Goal: Find specific page/section: Find specific page/section

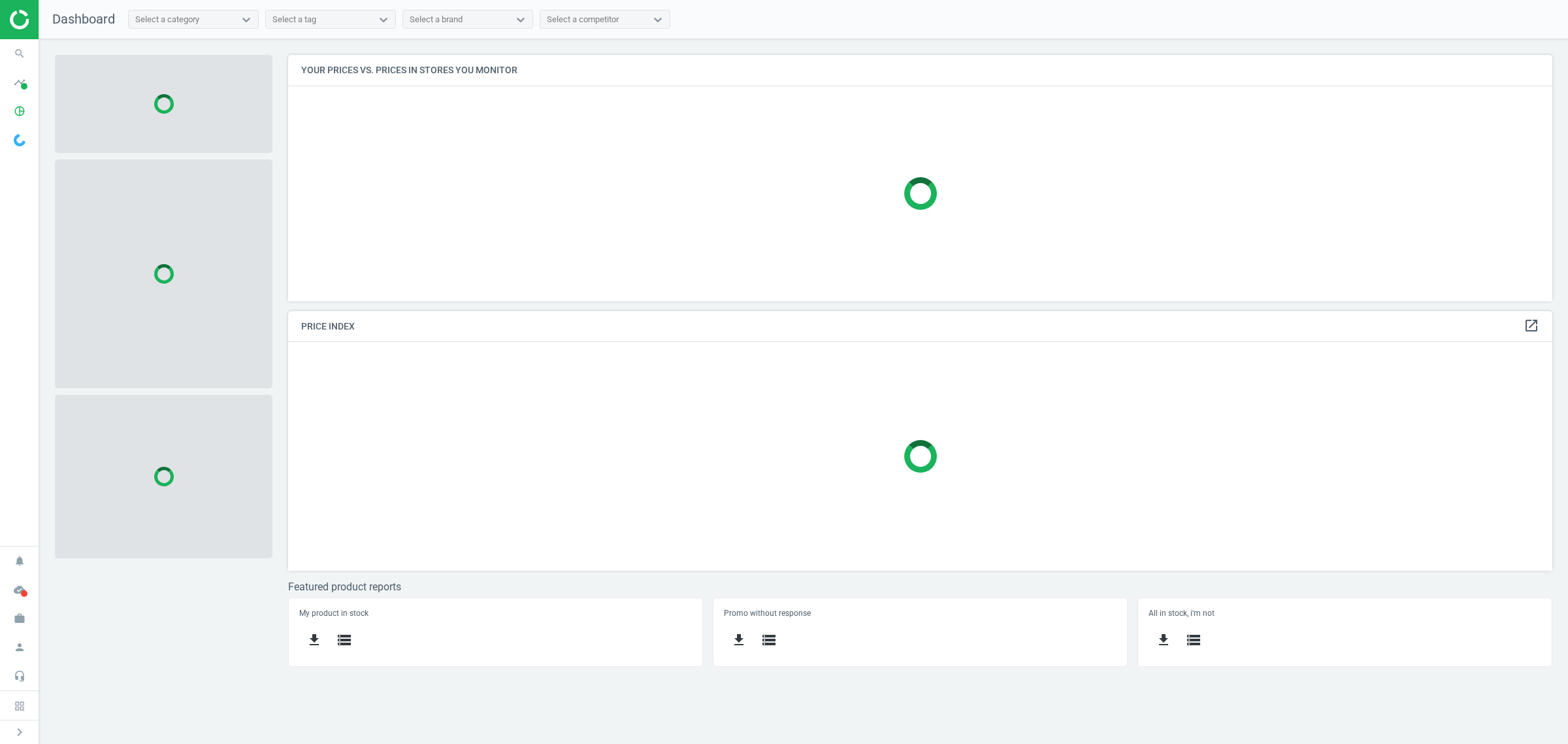
scroll to position [272, 1289]
click at [19, 57] on icon "search" at bounding box center [19, 54] width 25 height 25
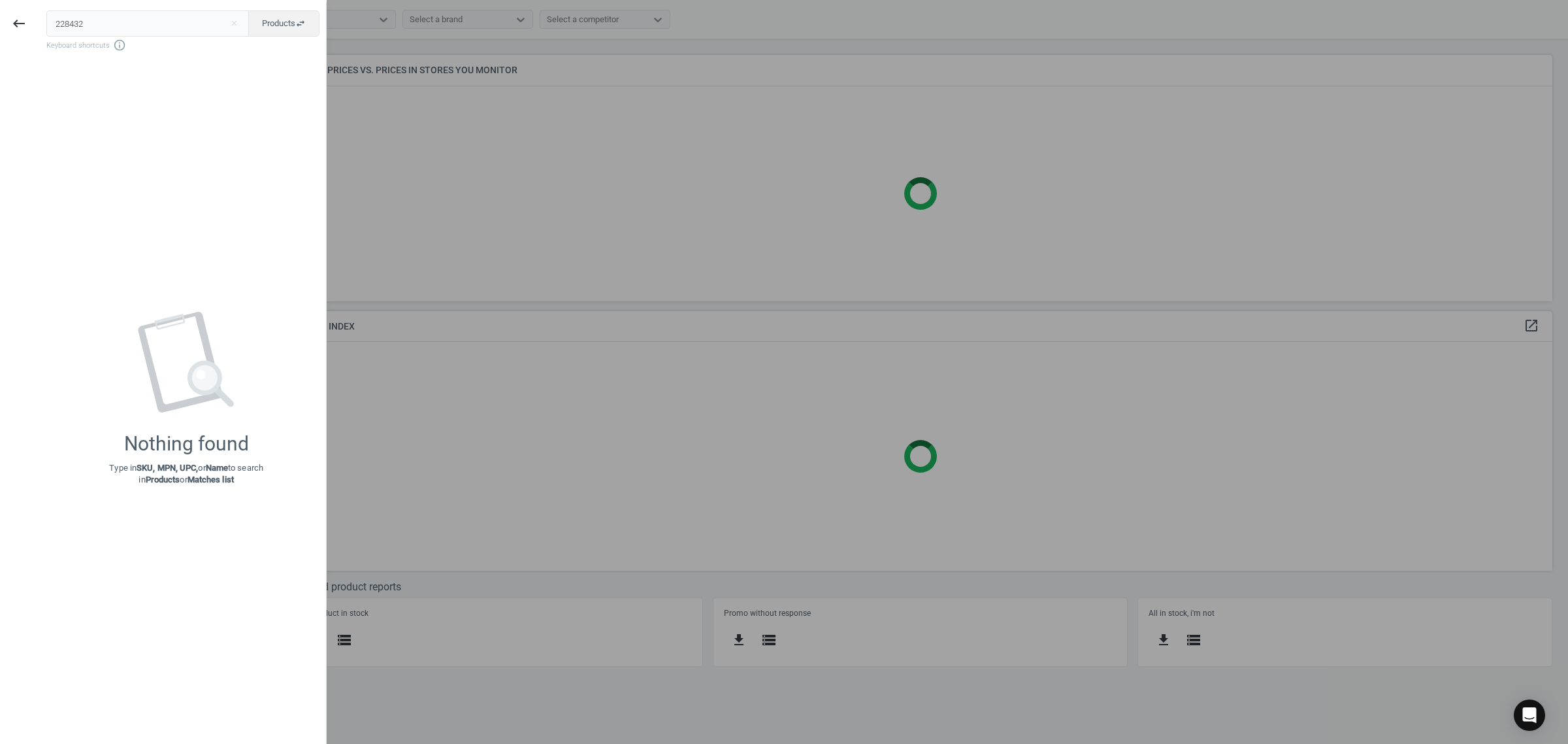
scroll to position [272, 1277]
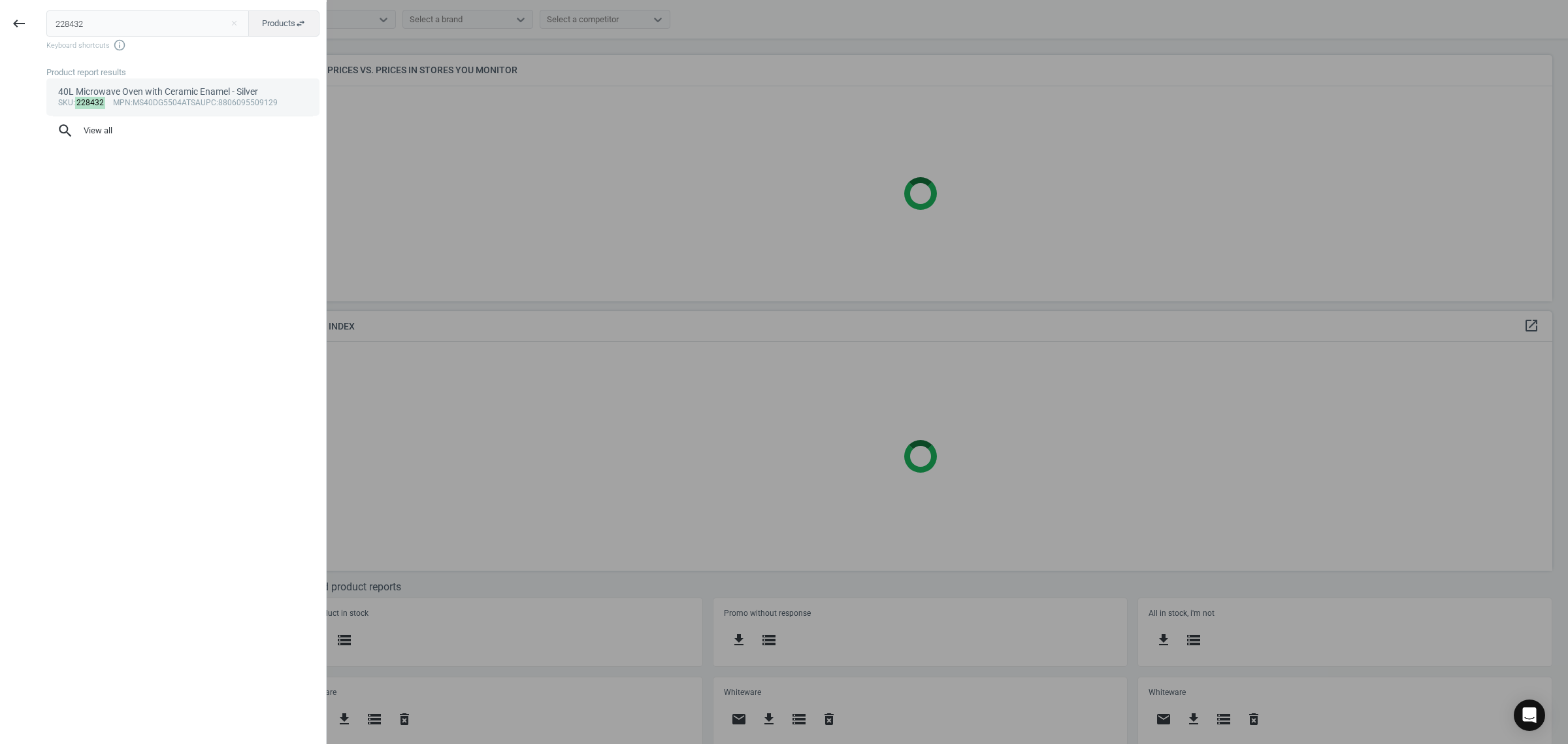
type input "228432"
click at [144, 106] on div "sku : 228432 mpn :MS40DG5504ATSA upc :8806095509129" at bounding box center [184, 103] width 250 height 11
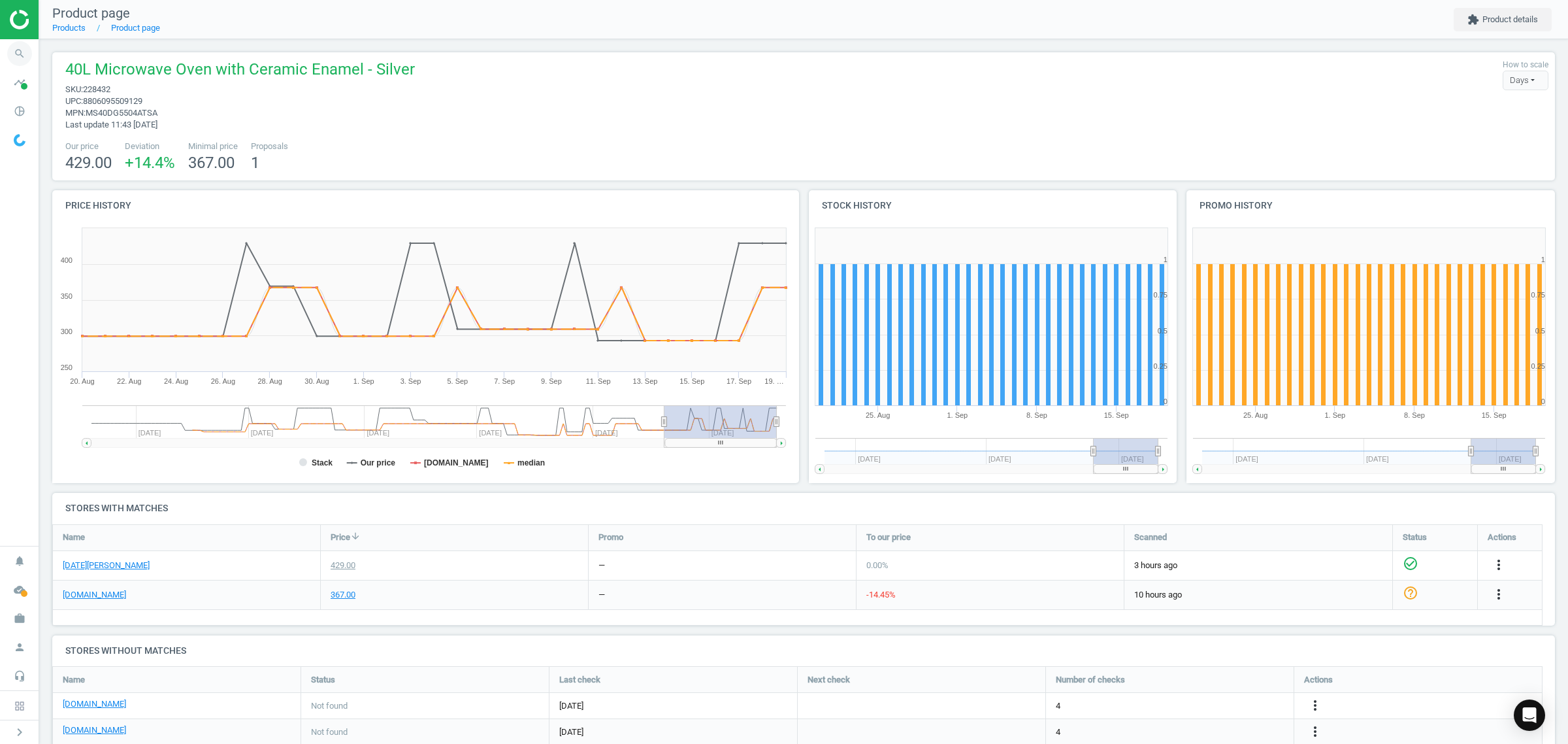
click at [16, 54] on icon "search" at bounding box center [19, 54] width 25 height 25
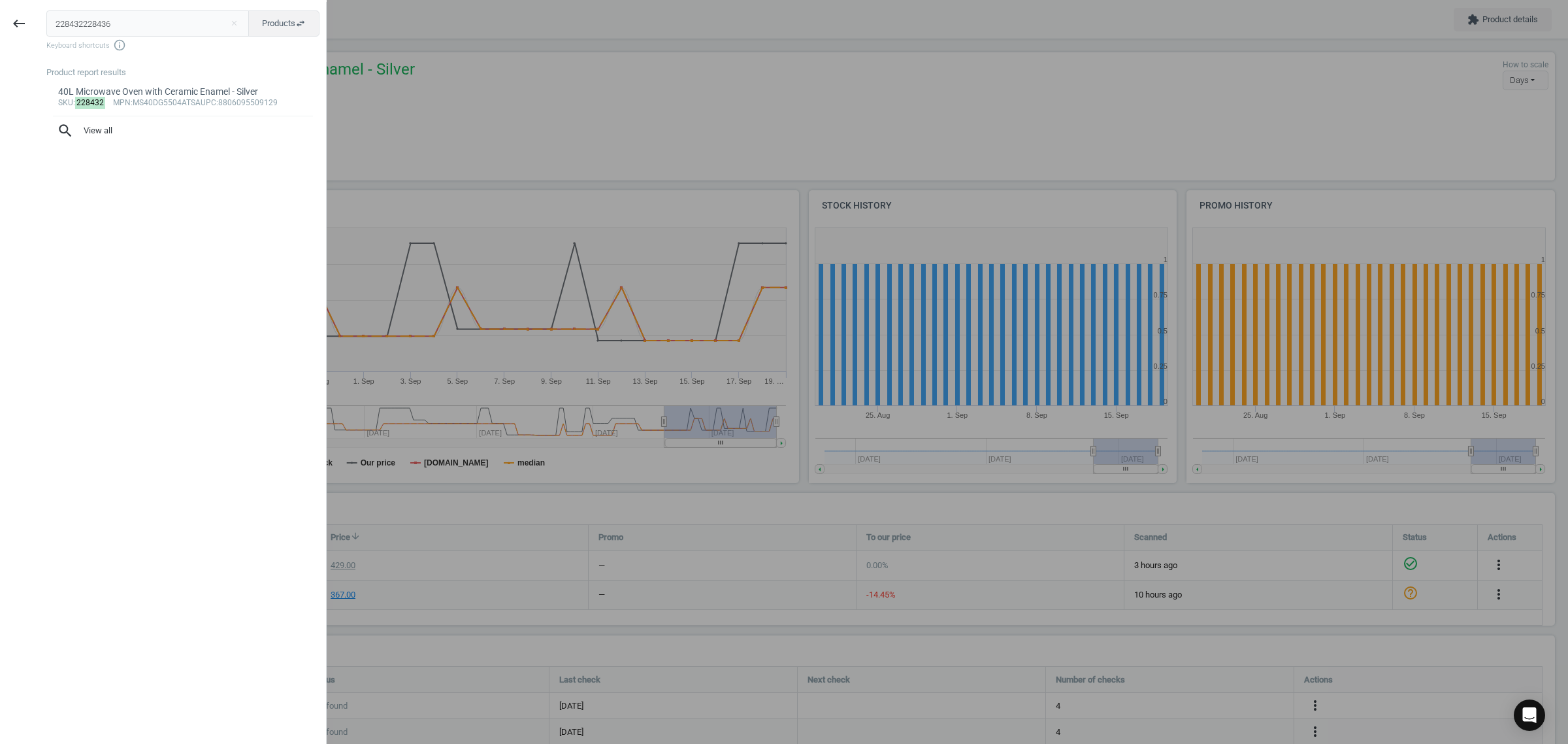
click at [107, 21] on input "228432228436" at bounding box center [147, 23] width 203 height 26
click at [105, 19] on input "228432228436" at bounding box center [147, 23] width 203 height 26
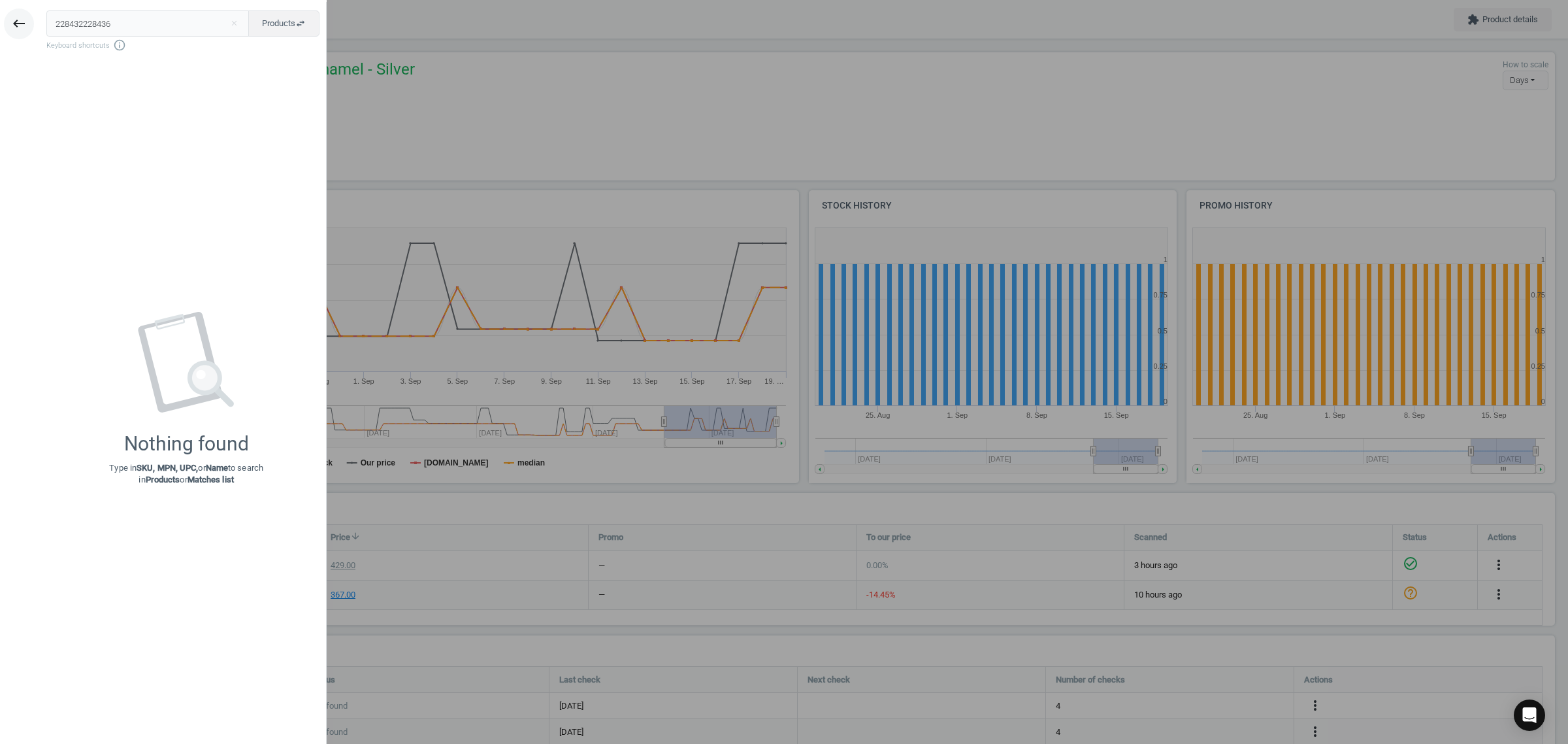
drag, startPoint x: 121, startPoint y: 12, endPoint x: 21, endPoint y: 33, distance: 102.2
click at [21, 33] on div "keyboard_backspace 228432228436 close Products swap_horiz Keyboard shortcuts in…" at bounding box center [163, 374] width 327 height 744
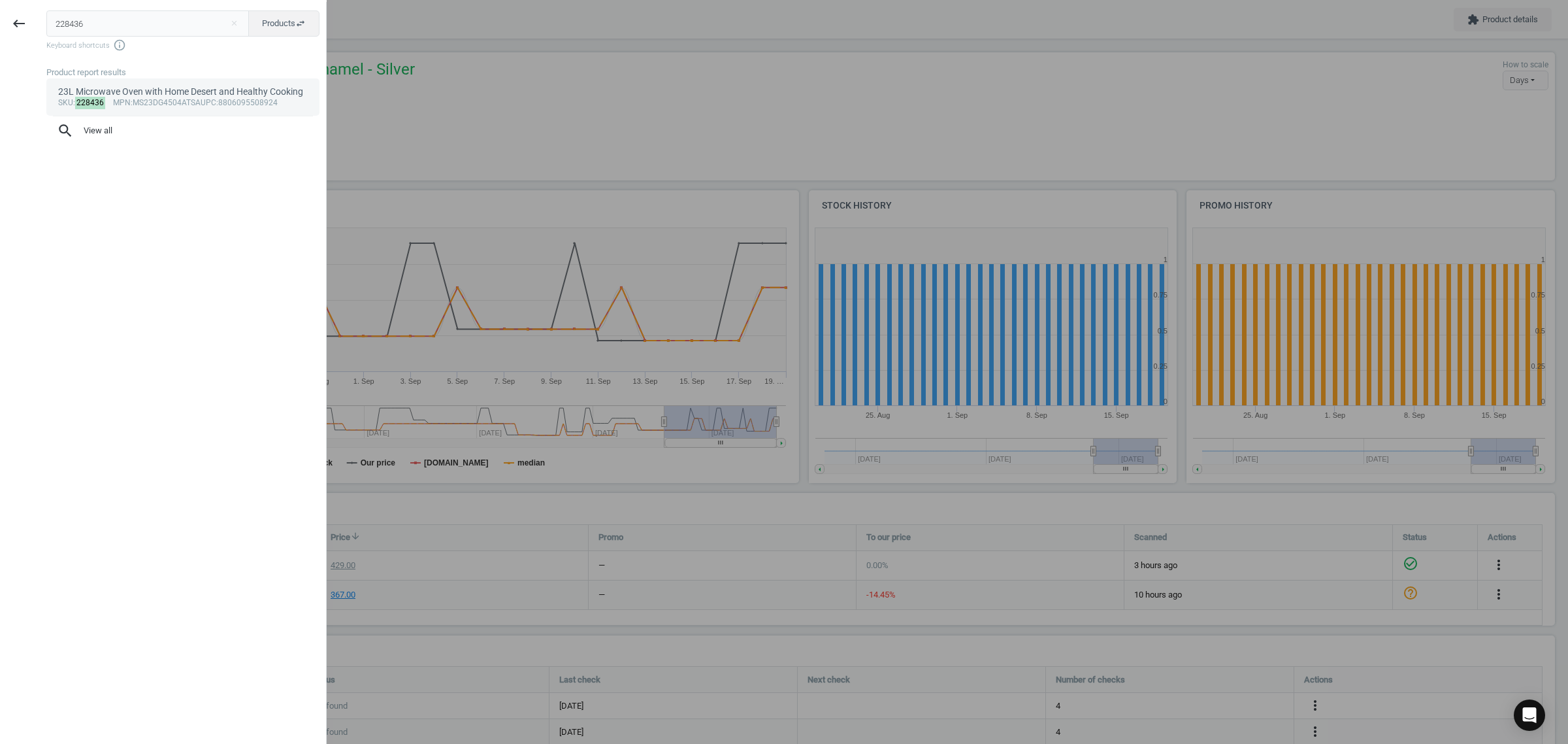
type input "228436"
click at [188, 80] on link "23L Microwave Oven with Home Desert and Healthy Cooking sku : 228436 mpn :MS23D…" at bounding box center [183, 97] width 273 height 37
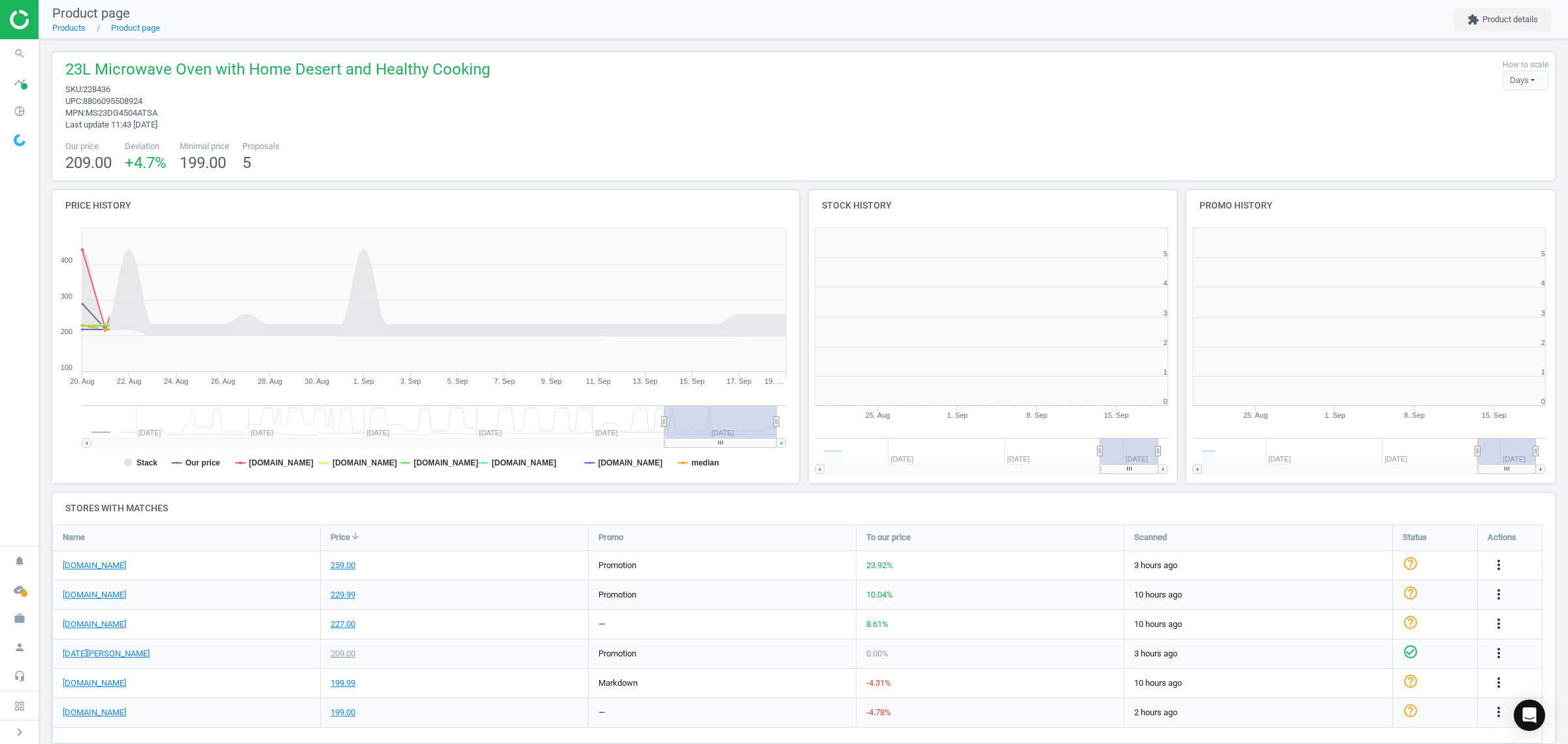
scroll to position [286, 391]
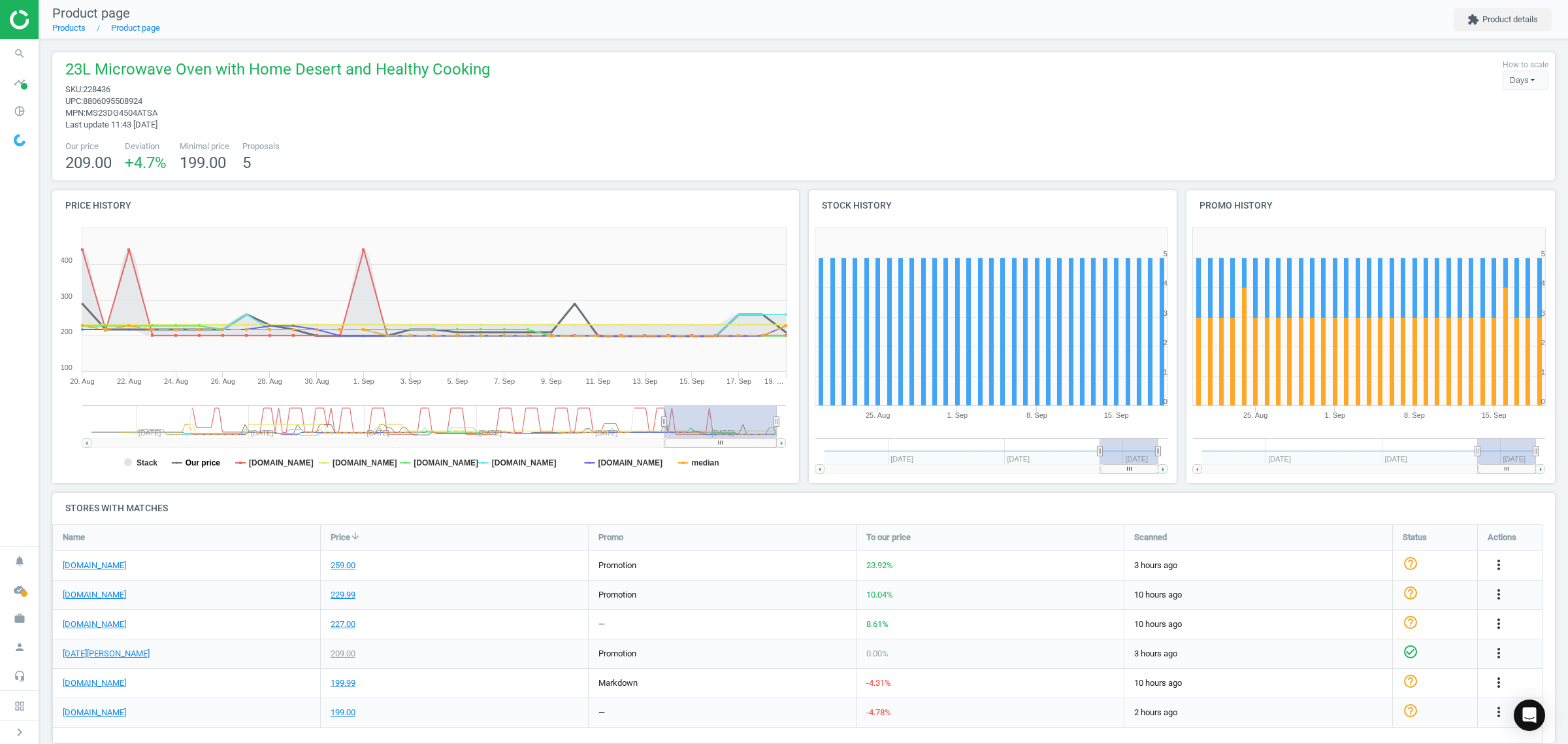
click at [191, 462] on tspan "Our price" at bounding box center [203, 463] width 36 height 10
click at [135, 459] on rect at bounding box center [422, 353] width 740 height 261
click at [197, 466] on tspan "Our price" at bounding box center [203, 463] width 36 height 10
click at [360, 459] on tspan "[DOMAIN_NAME]" at bounding box center [364, 463] width 64 height 10
click at [426, 459] on tspan "[DOMAIN_NAME]" at bounding box center [445, 463] width 64 height 10
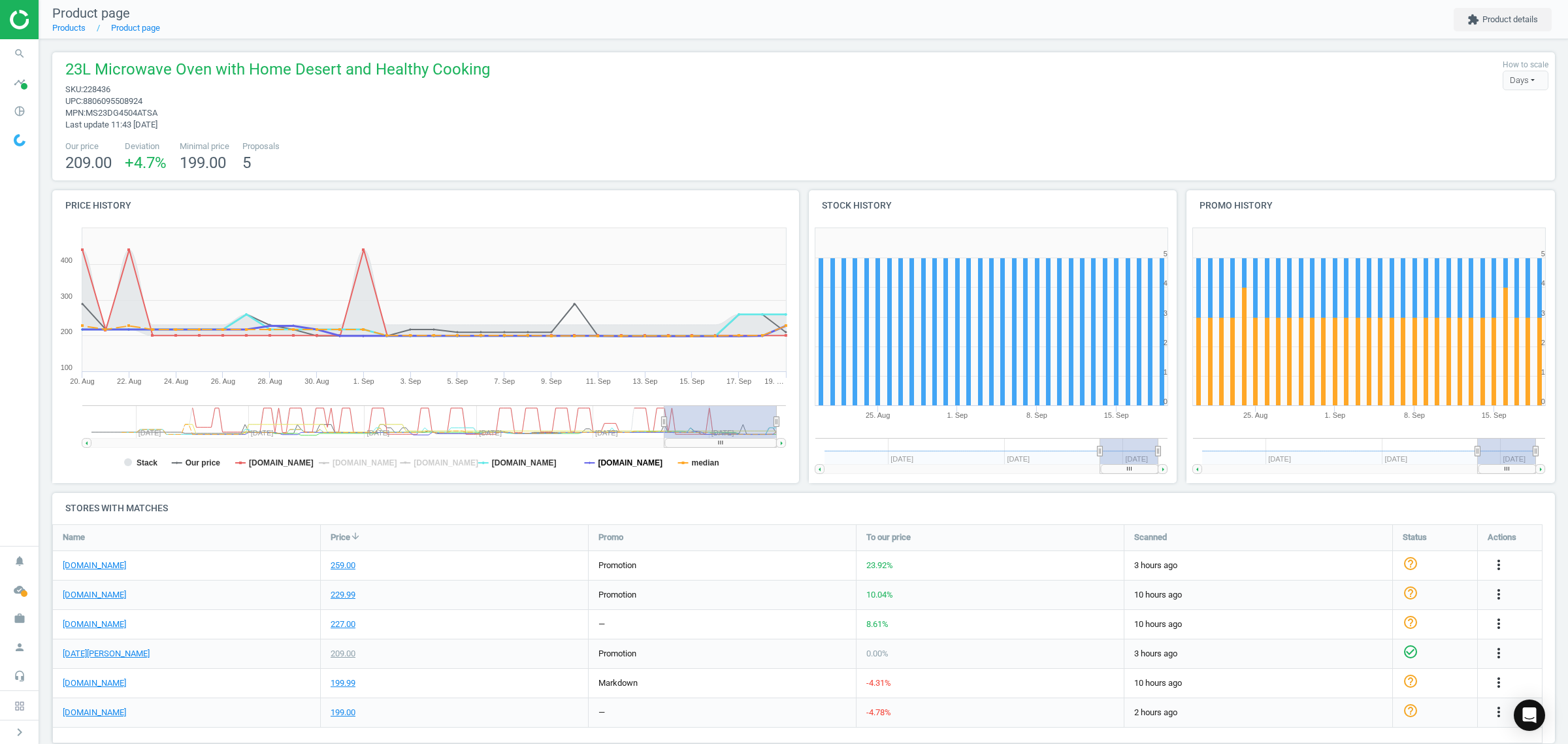
click at [616, 459] on tspan "[DOMAIN_NAME]" at bounding box center [630, 463] width 64 height 10
click at [704, 469] on rect at bounding box center [422, 353] width 740 height 261
click at [704, 460] on tspan "median" at bounding box center [705, 463] width 28 height 10
